Goal: Task Accomplishment & Management: Use online tool/utility

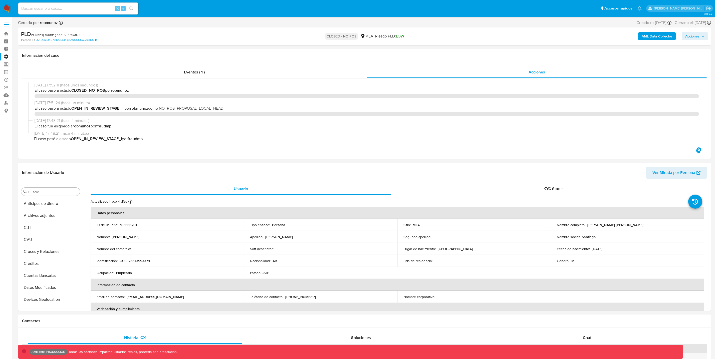
select select "10"
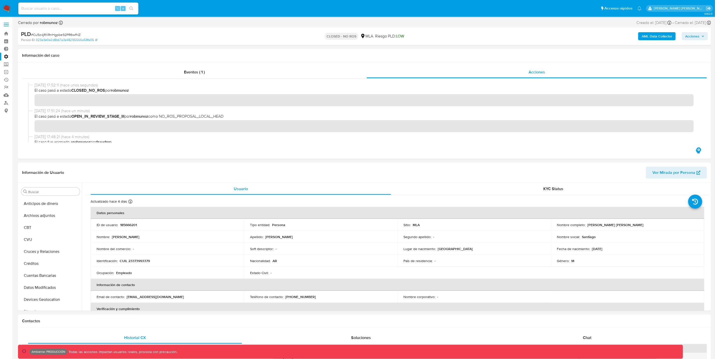
scroll to position [235, 0]
click at [6, 70] on link "Operaciones masivas" at bounding box center [30, 72] width 60 height 8
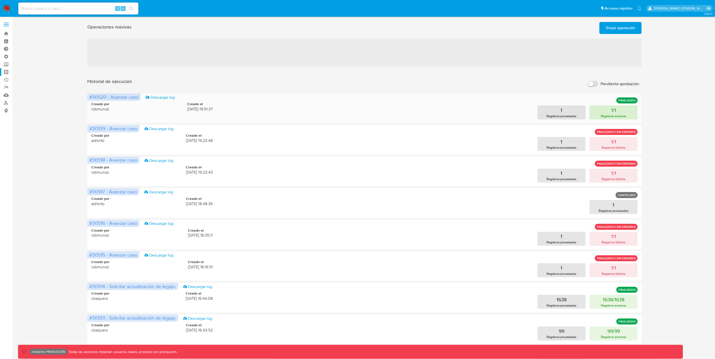
click at [624, 113] on button "1/1 Registros exitosos" at bounding box center [613, 113] width 48 height 14
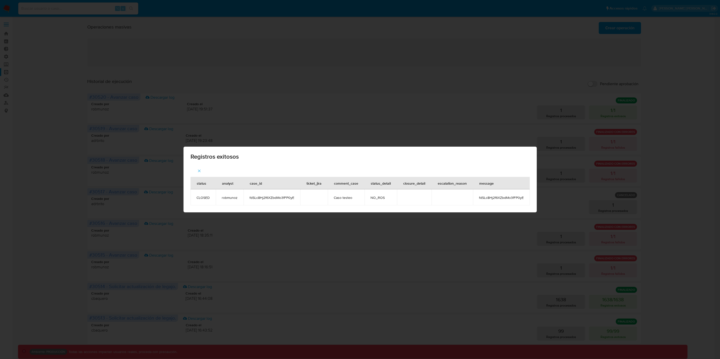
click at [277, 198] on span "fdSLc8Hj2f6XZbdMo3fFP0yE" at bounding box center [272, 198] width 45 height 5
copy span "fdSLc8Hj2f6XZbdMo3fFP0yE"
click at [206, 167] on button "button" at bounding box center [200, 171] width 18 height 12
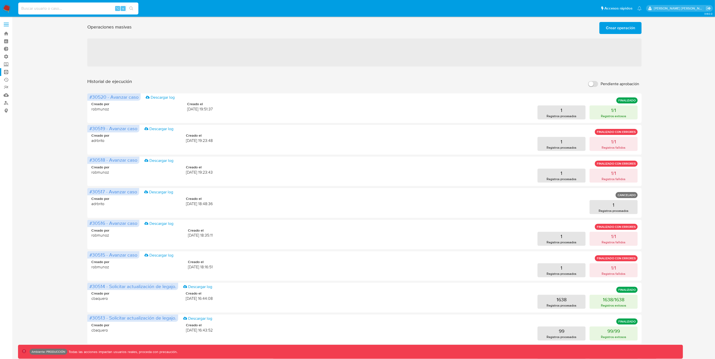
click at [84, 9] on input at bounding box center [78, 8] width 120 height 7
paste input "fdSLc8Hj2f6XZbdMo3fFP0yE"
type input "fdSLc8Hj2f6XZbdMo3fFP0yE"
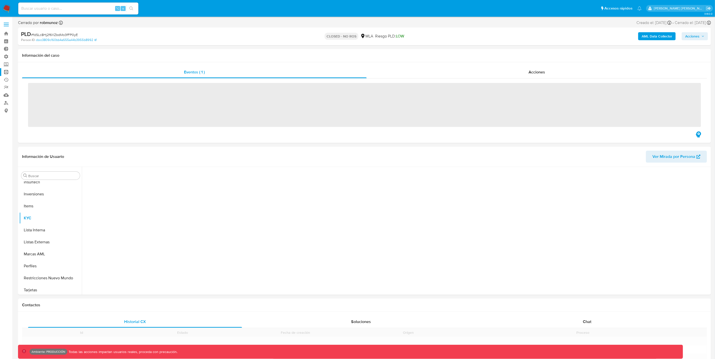
scroll to position [235, 0]
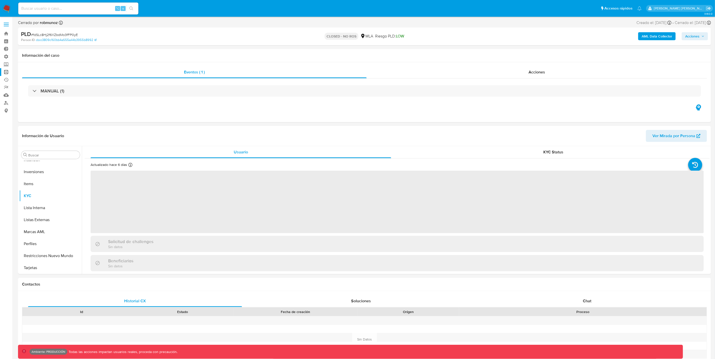
select select "10"
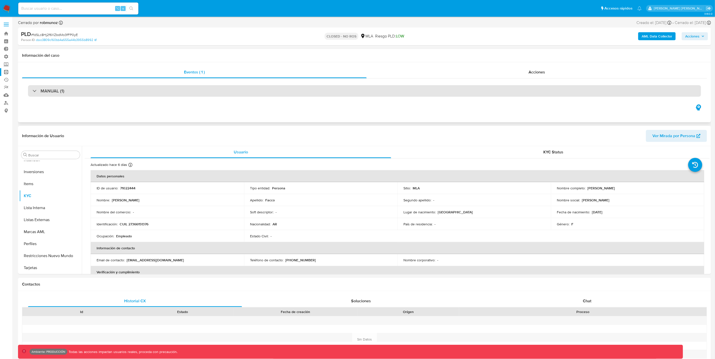
click at [416, 95] on div "MANUAL (1)" at bounding box center [364, 91] width 673 height 12
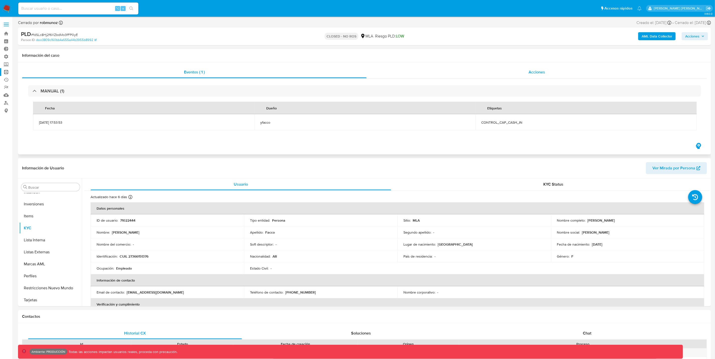
click at [554, 71] on div "Acciones" at bounding box center [536, 72] width 340 height 12
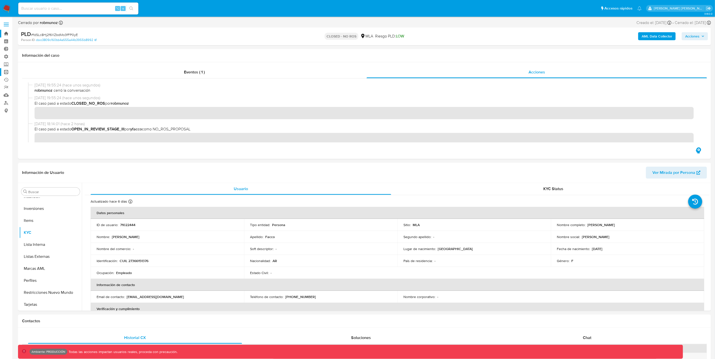
click at [6, 33] on link "Bandeja" at bounding box center [30, 34] width 60 height 8
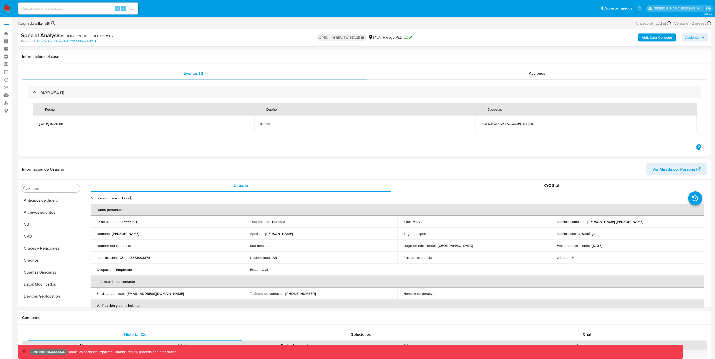
select select "10"
click at [8, 73] on link "Operaciones masivas" at bounding box center [30, 72] width 60 height 8
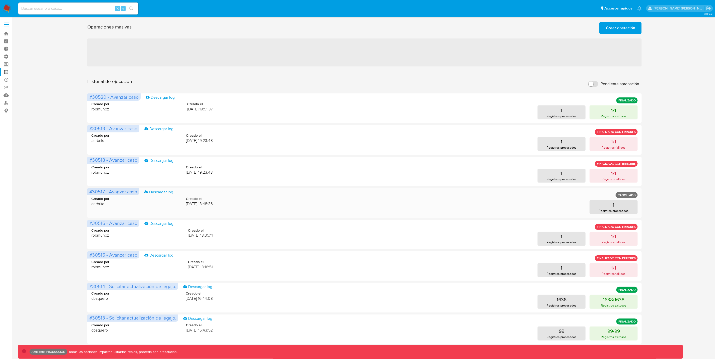
drag, startPoint x: 198, startPoint y: 204, endPoint x: 211, endPoint y: 204, distance: 12.8
click at [211, 204] on span "[DATE] 18:48:36" at bounding box center [199, 204] width 27 height 6
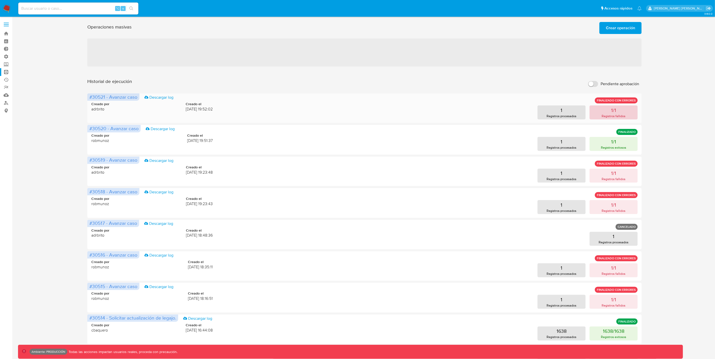
click at [612, 116] on p "Registros fallidos" at bounding box center [614, 116] width 24 height 5
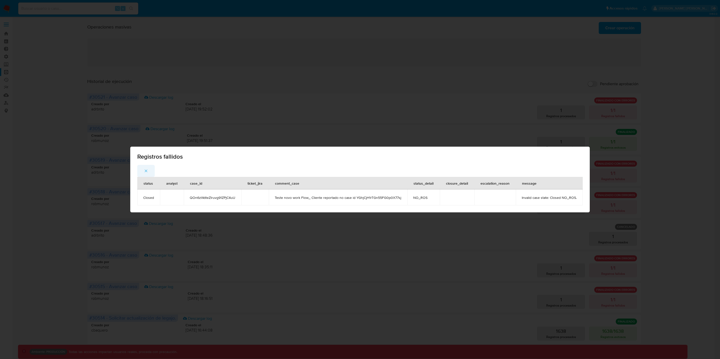
click at [146, 172] on icon "button" at bounding box center [146, 171] width 3 height 3
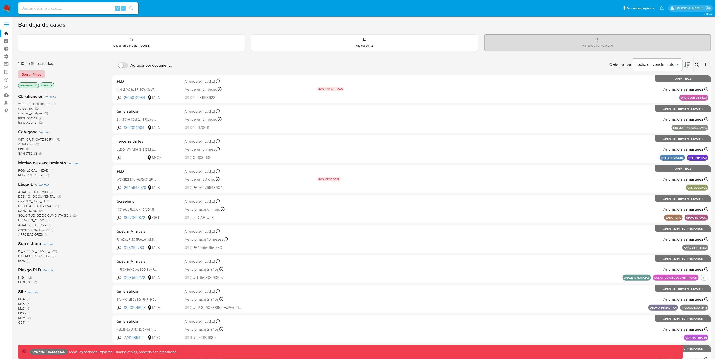
click at [39, 74] on span "Borrar filtros" at bounding box center [32, 74] width 20 height 7
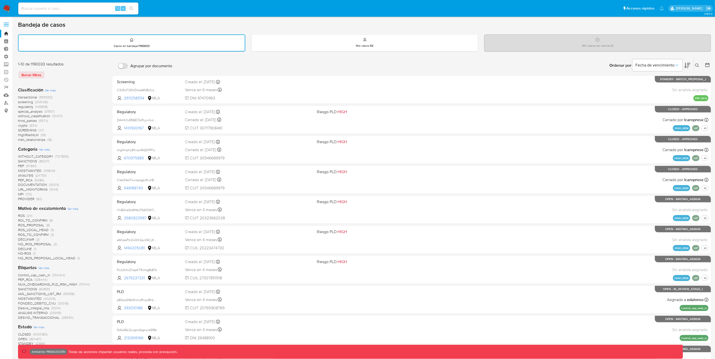
click at [34, 111] on span "special_analysis" at bounding box center [30, 111] width 24 height 5
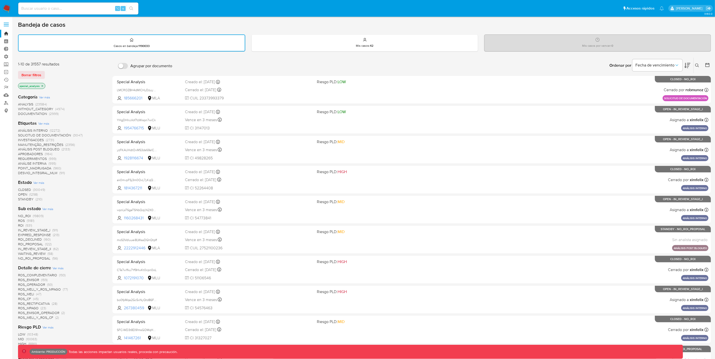
click at [43, 87] on icon "close-filter" at bounding box center [42, 86] width 3 height 3
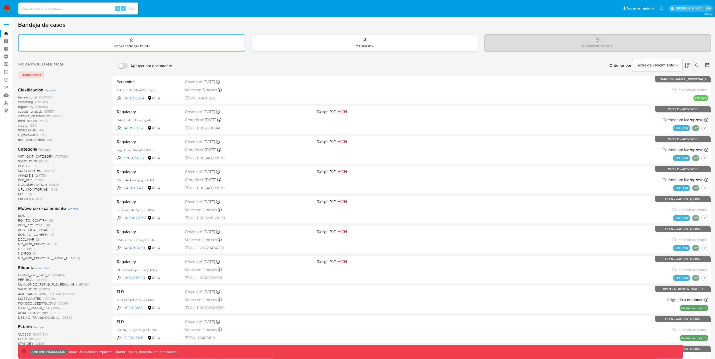
click at [36, 97] on span "transactional" at bounding box center [27, 97] width 19 height 5
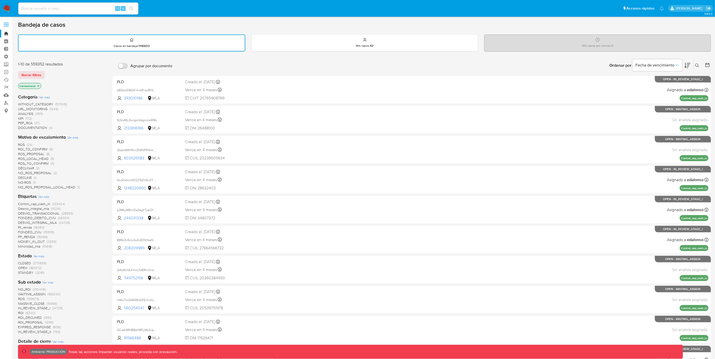
drag, startPoint x: 49, startPoint y: 103, endPoint x: 82, endPoint y: 117, distance: 36.0
click at [82, 117] on div "WITHOUT_CATEGORY (517015) URL_MONITORING (1349) ANALYSIS (1169) MPI (172) PEP_R…" at bounding box center [61, 116] width 86 height 28
